Goal: Information Seeking & Learning: Learn about a topic

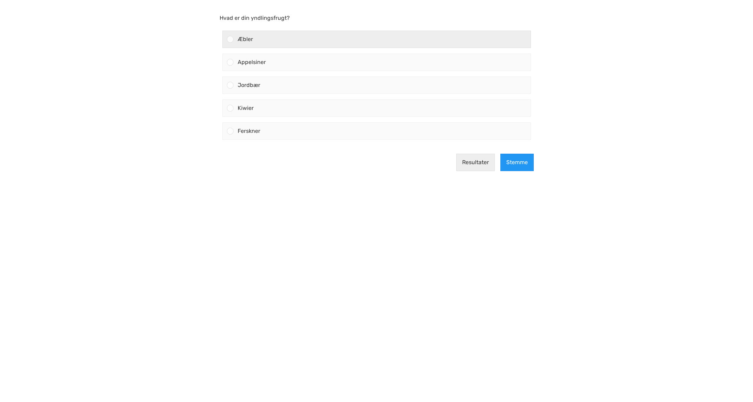
click at [230, 41] on div at bounding box center [230, 39] width 7 height 7
click at [230, 39] on input "Æbler" at bounding box center [230, 39] width 0 height 0
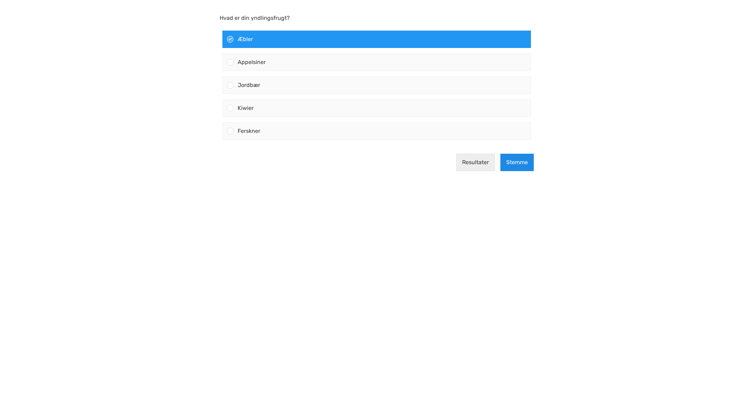
click at [513, 158] on button "Stemme" at bounding box center [516, 162] width 33 height 17
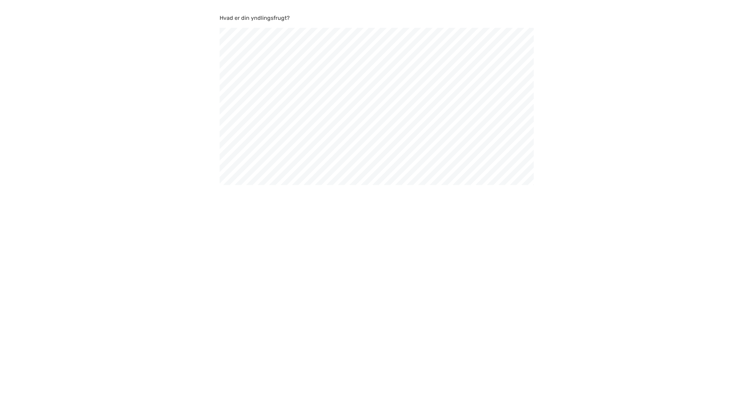
scroll to position [402, 753]
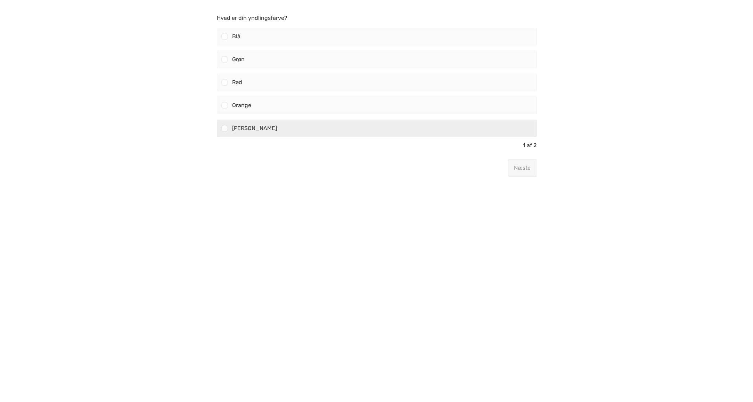
click at [225, 129] on div at bounding box center [224, 128] width 7 height 7
click at [224, 128] on input "Lilla" at bounding box center [224, 128] width 0 height 0
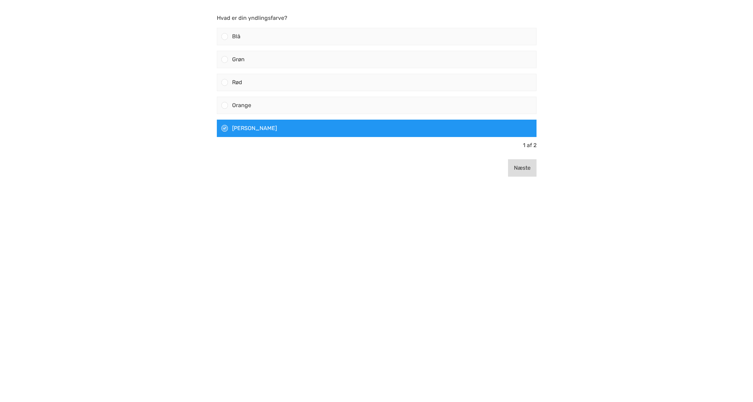
click at [527, 168] on font "Næste" at bounding box center [522, 167] width 17 height 7
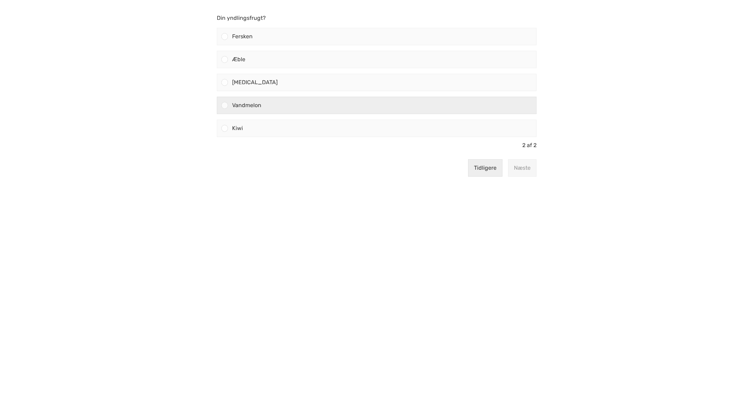
click at [227, 106] on div at bounding box center [224, 105] width 7 height 7
click at [224, 105] on input "Vandmelon" at bounding box center [224, 105] width 0 height 0
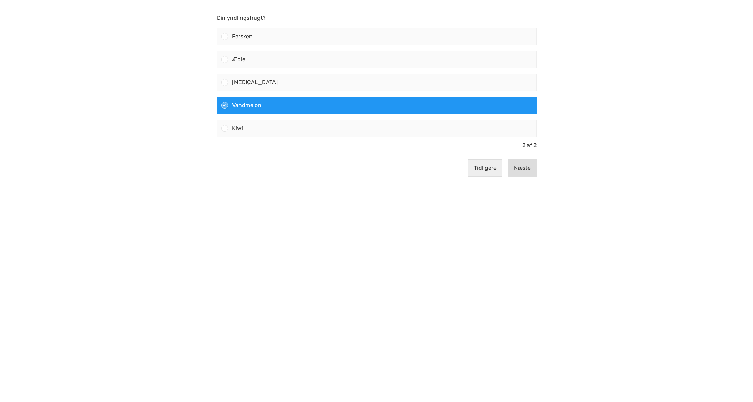
click at [520, 168] on font "Næste" at bounding box center [522, 167] width 17 height 7
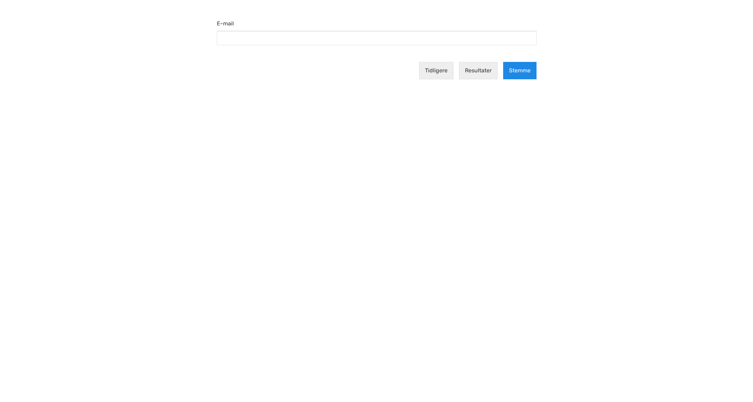
click at [524, 69] on font "Stemme" at bounding box center [520, 70] width 22 height 7
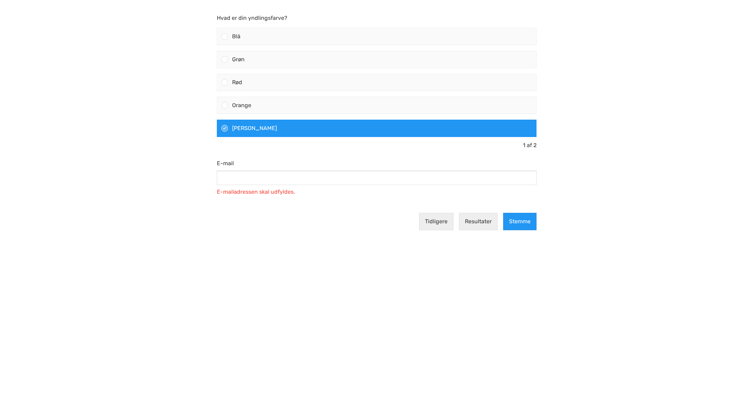
click at [156, 110] on body "Hvad er din yndlingsfarve? Blå Grøn Rød" at bounding box center [376, 201] width 753 height 402
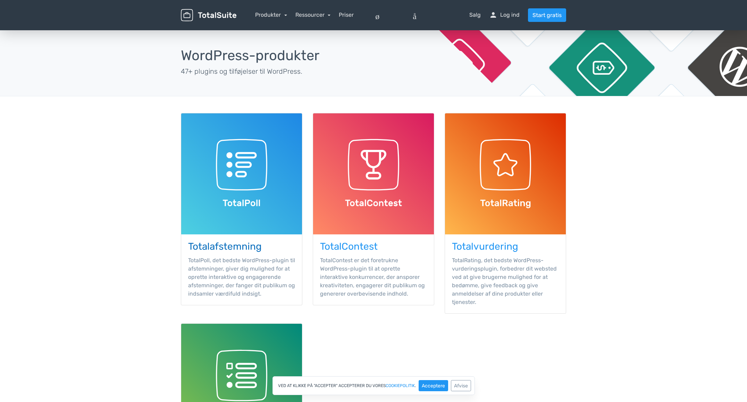
click at [264, 172] on img at bounding box center [241, 173] width 121 height 121
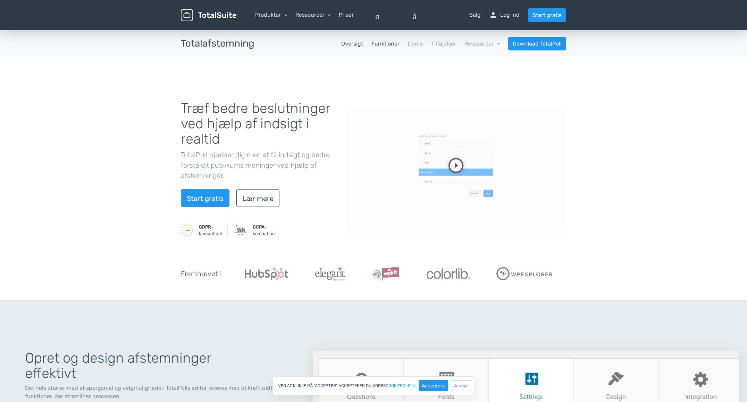
click at [392, 44] on font "Funktioner" at bounding box center [386, 43] width 28 height 7
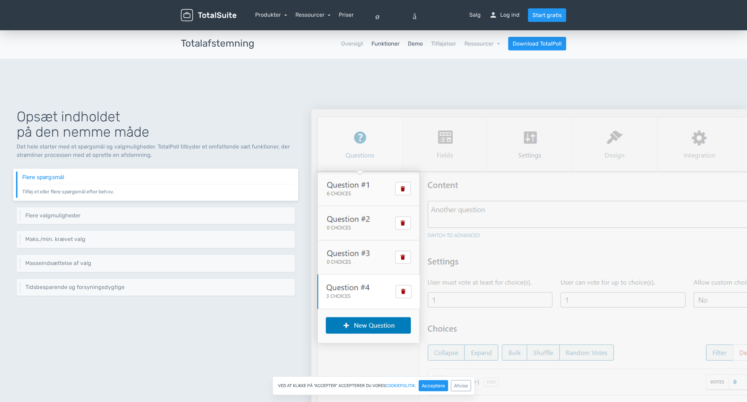
click at [421, 42] on font "Demo" at bounding box center [415, 43] width 15 height 7
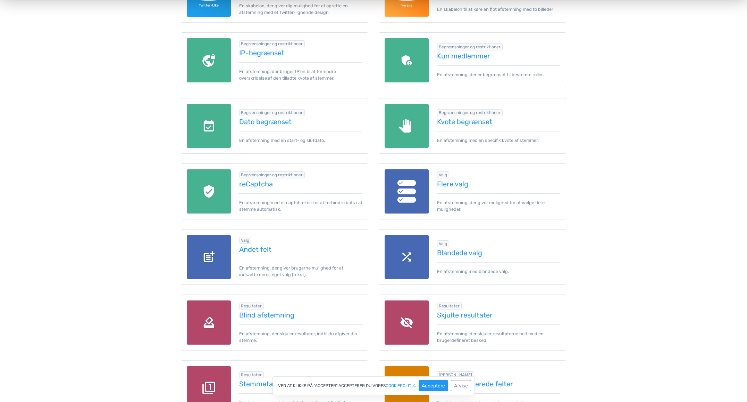
scroll to position [734, 0]
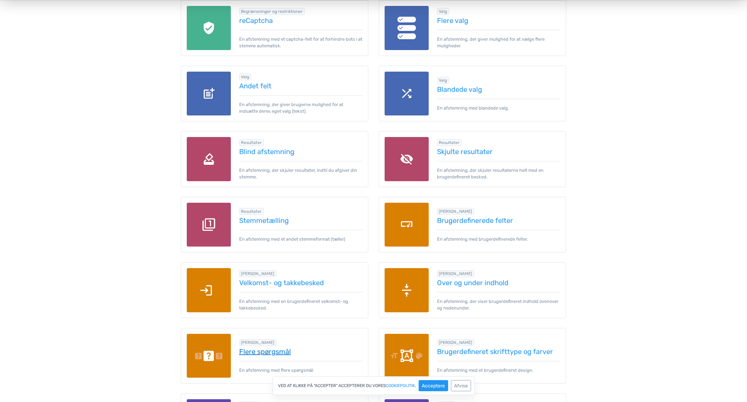
click at [277, 351] on font "Flere spørgsmål" at bounding box center [265, 351] width 52 height 8
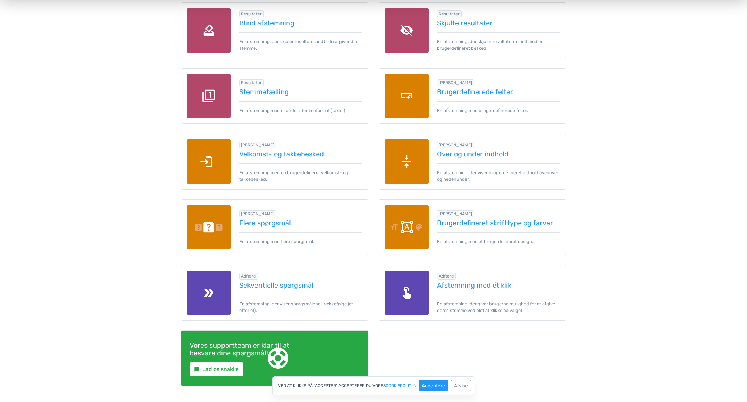
scroll to position [901, 0]
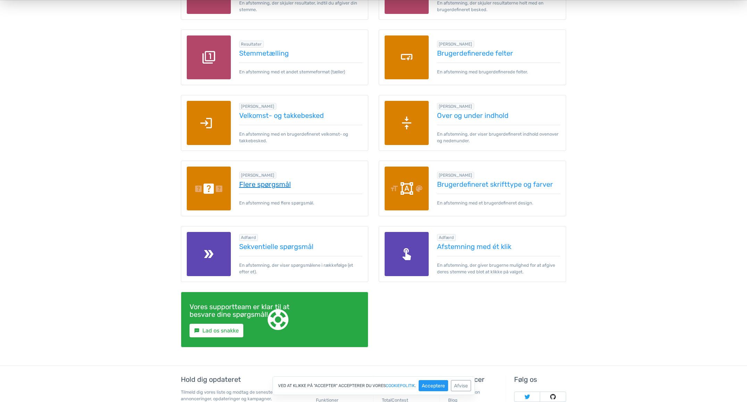
click at [284, 187] on font "Flere spørgsmål" at bounding box center [265, 184] width 52 height 8
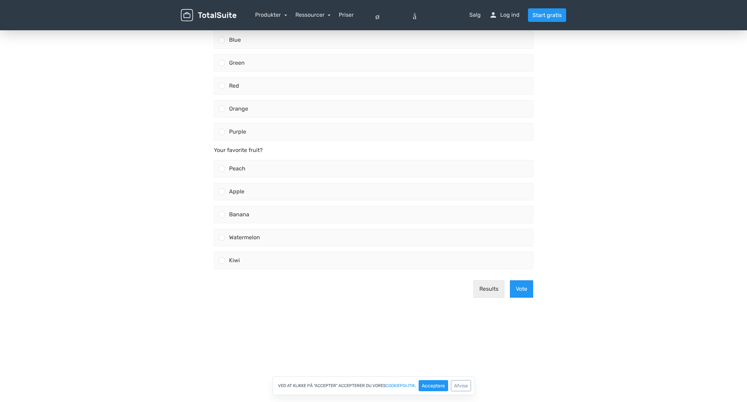
scroll to position [157, 0]
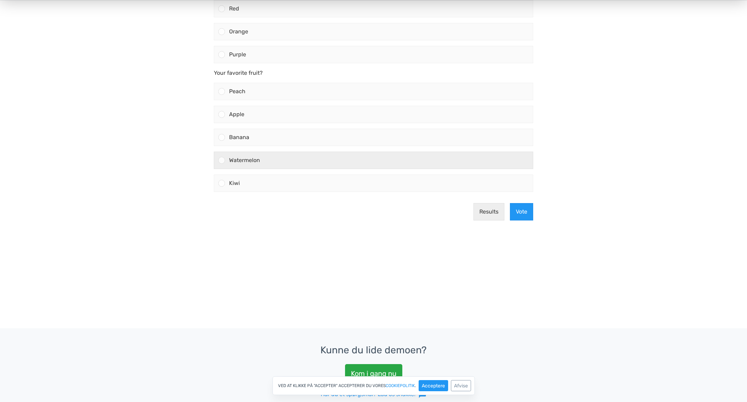
click at [224, 160] on div at bounding box center [221, 160] width 7 height 7
click at [222, 160] on input "Watermelon" at bounding box center [222, 160] width 0 height 0
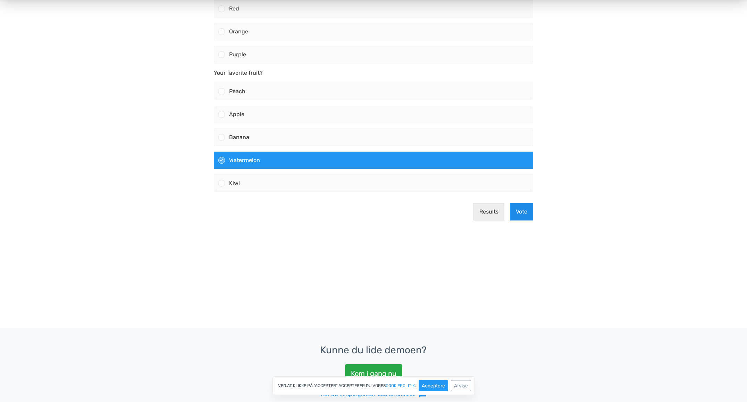
click at [529, 210] on button "Vote" at bounding box center [521, 211] width 23 height 17
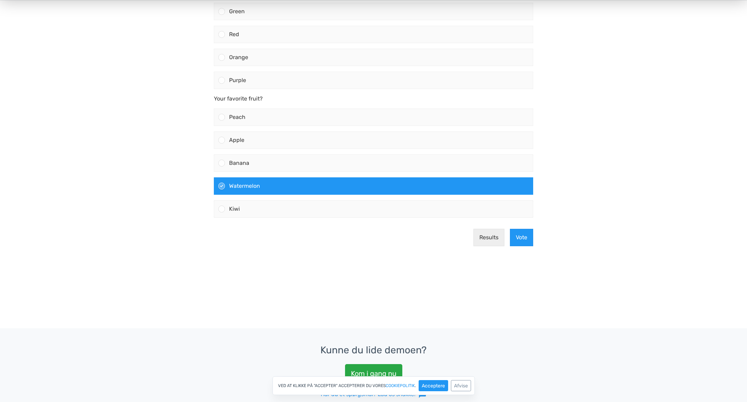
scroll to position [0, 0]
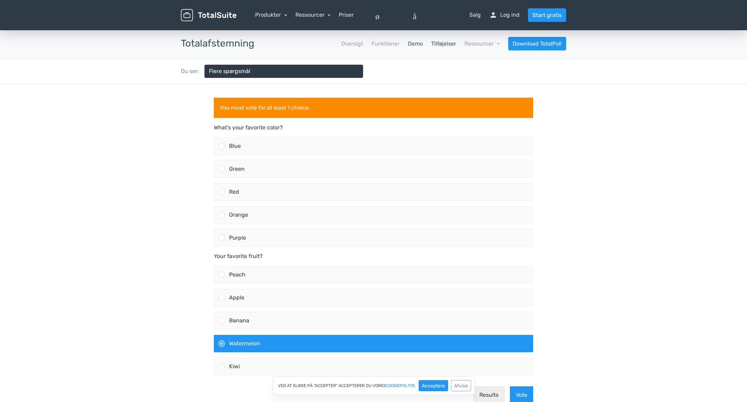
click at [453, 44] on font "Tilføjelser" at bounding box center [443, 43] width 25 height 7
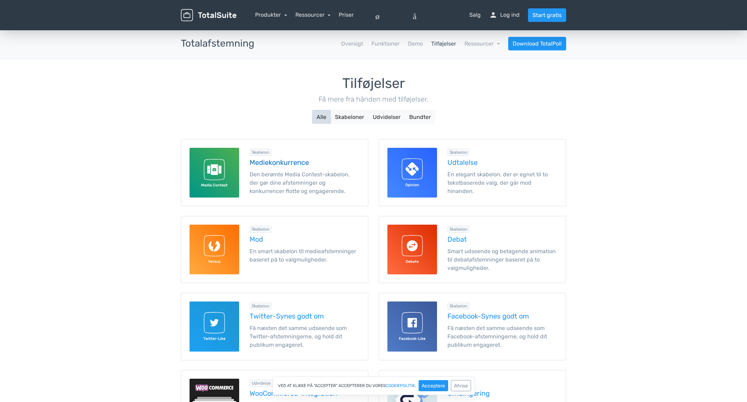
click at [312, 183] on font "Den berømte Media Contest-skabelon, der gør dine afstemninger og konkurrencer f…" at bounding box center [300, 182] width 100 height 23
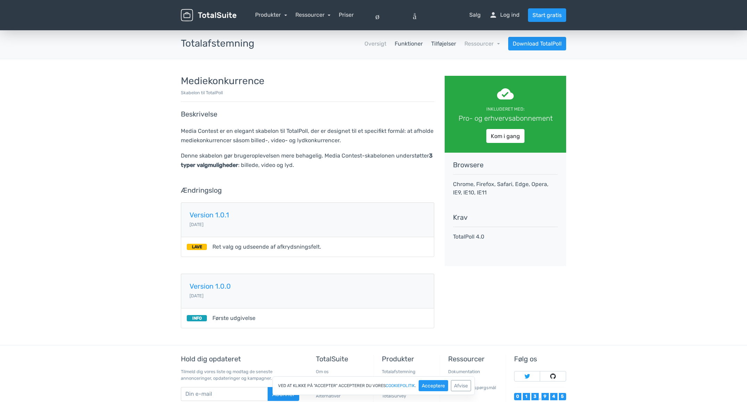
click at [415, 42] on font "Funktioner" at bounding box center [409, 43] width 28 height 7
